Goal: Information Seeking & Learning: Learn about a topic

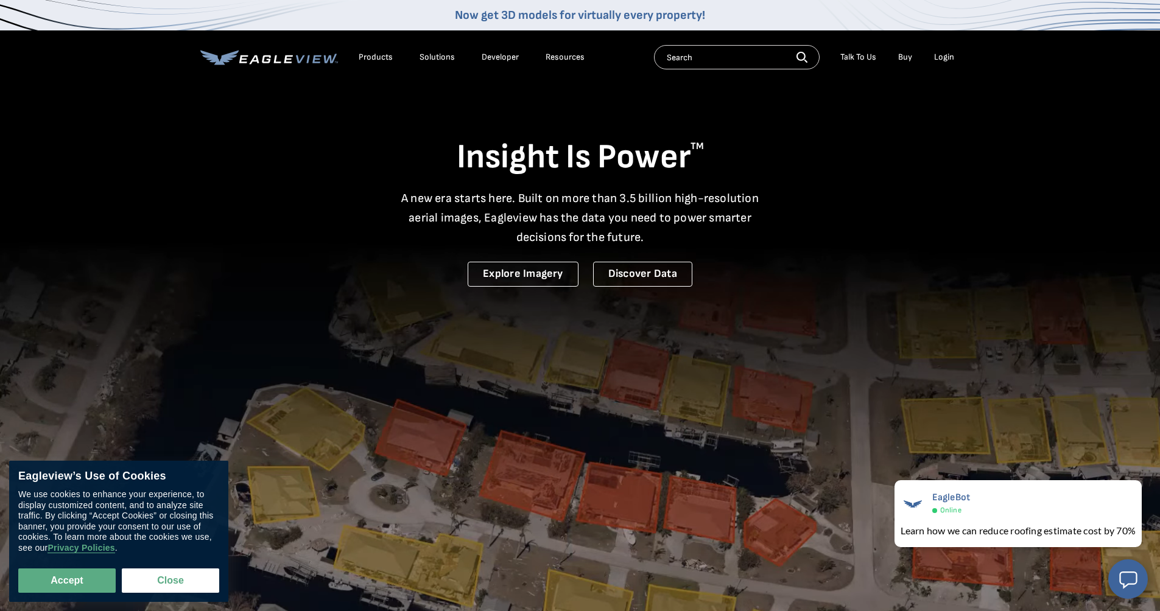
click at [940, 55] on div "Login" at bounding box center [944, 57] width 20 height 11
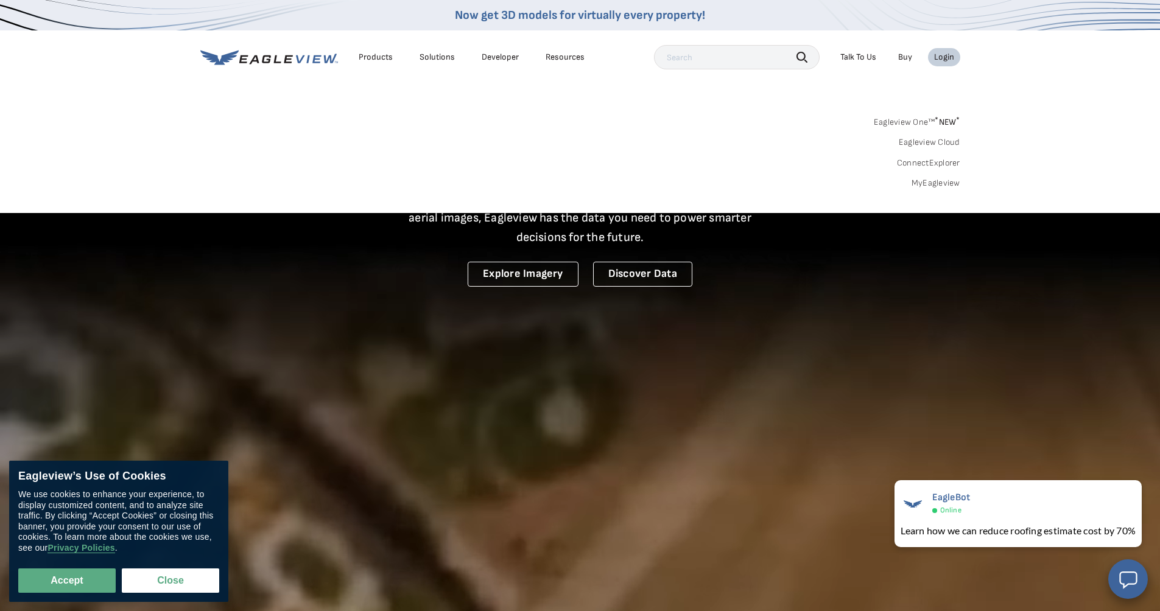
click at [918, 185] on link "MyEagleview" at bounding box center [935, 183] width 49 height 11
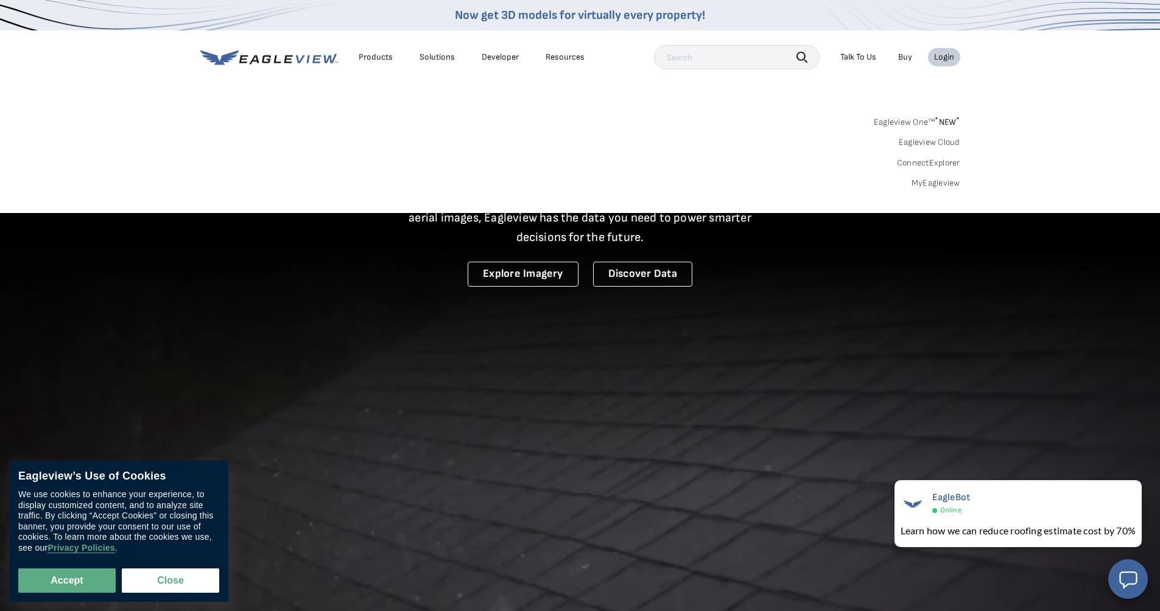
click at [927, 118] on link "Eagleview One™ * NEW *" at bounding box center [917, 120] width 86 height 14
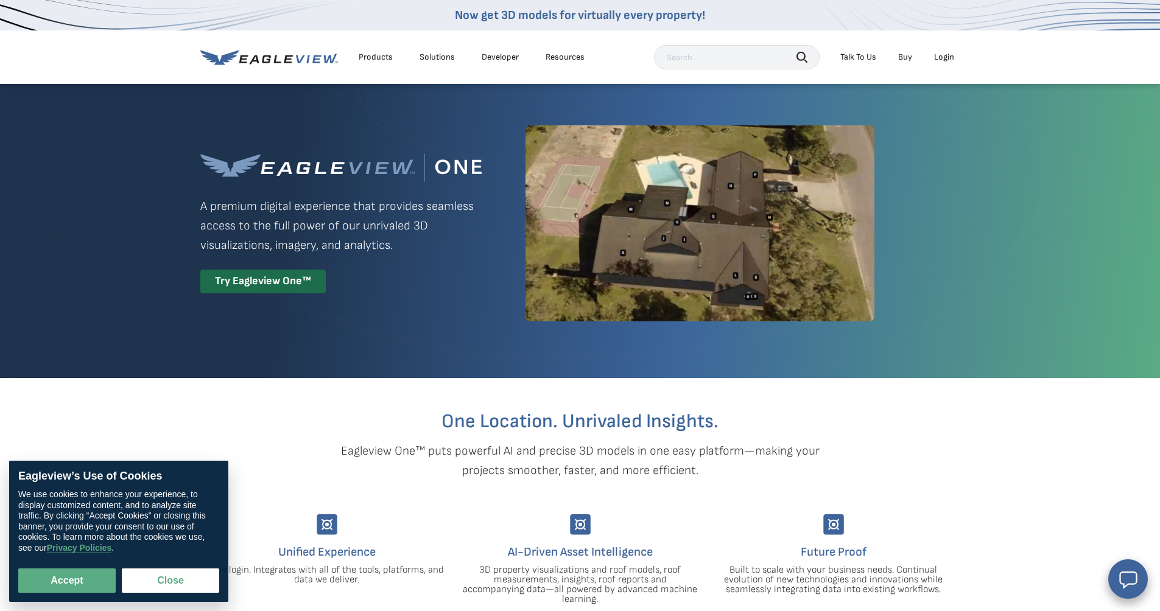
click at [948, 58] on div "Login" at bounding box center [944, 57] width 20 height 11
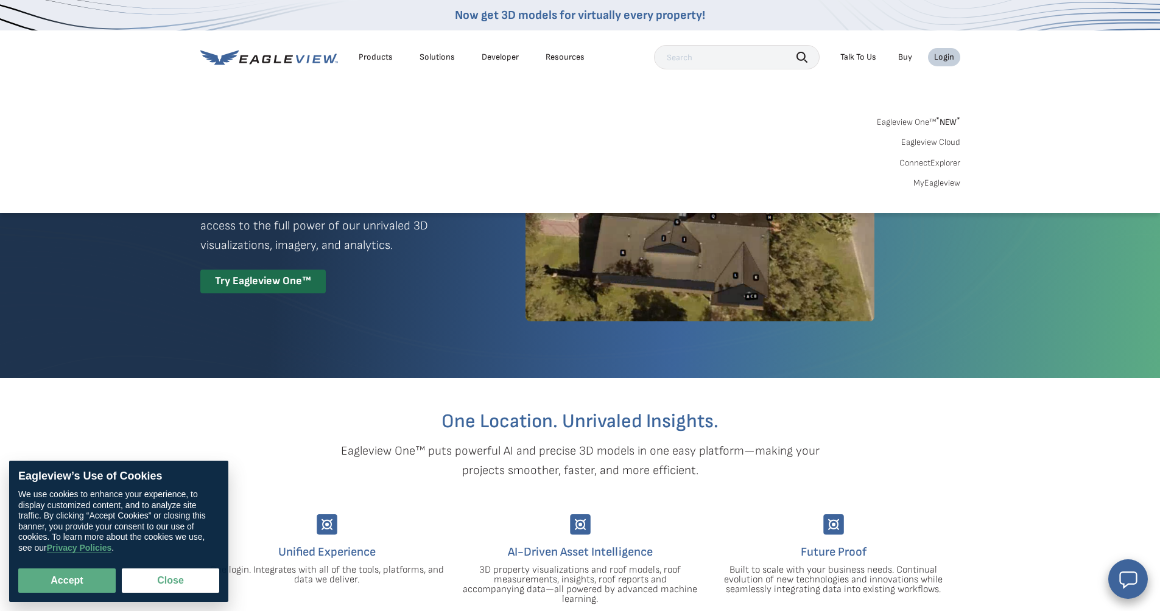
click at [938, 186] on link "MyEagleview" at bounding box center [936, 183] width 47 height 11
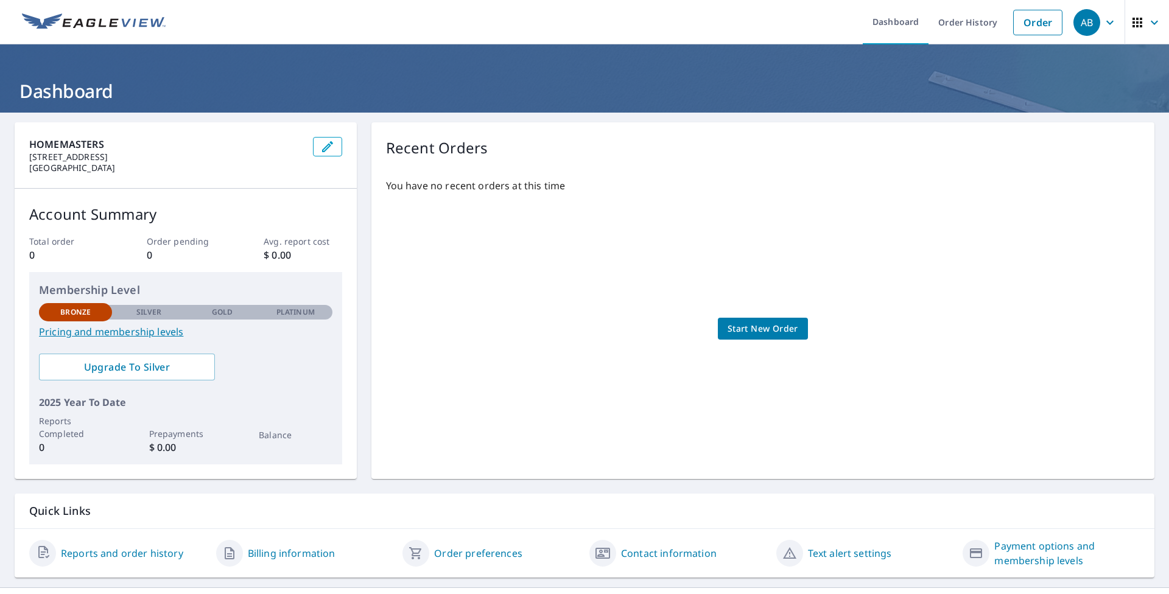
click at [170, 334] on link "Pricing and membership levels" at bounding box center [185, 331] width 293 height 15
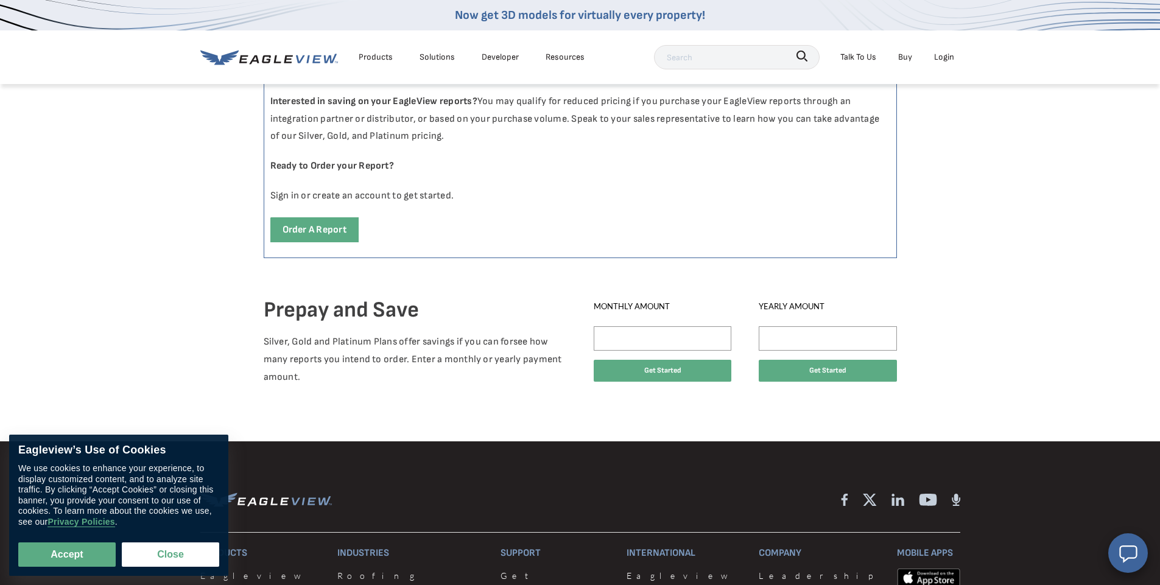
scroll to position [653, 0]
click at [156, 552] on button "Close" at bounding box center [170, 554] width 97 height 24
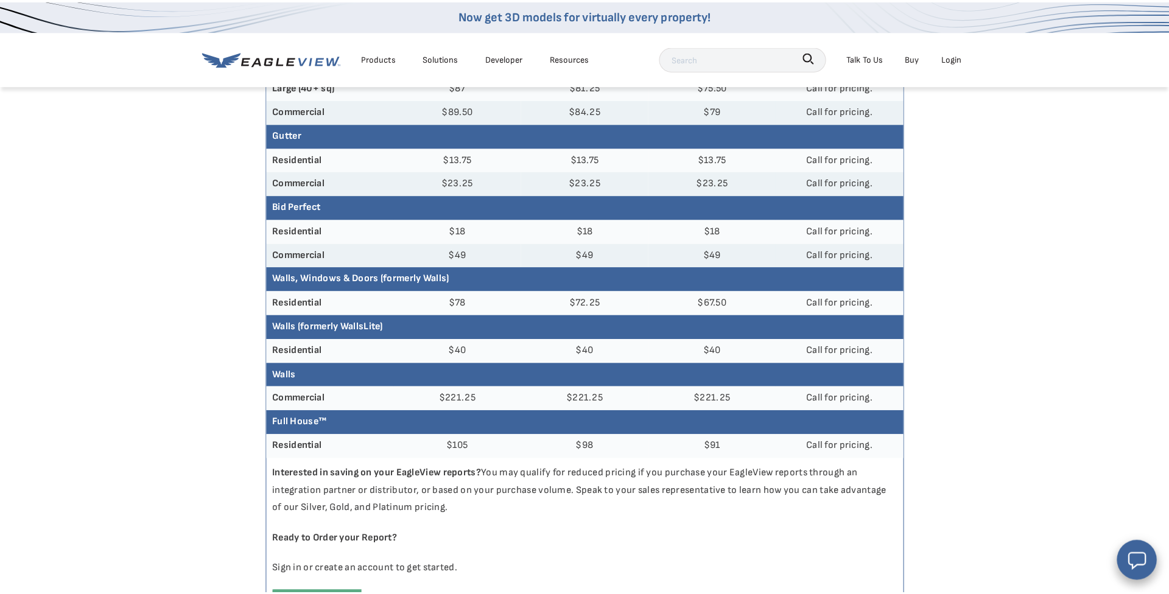
scroll to position [284, 0]
